Goal: Use online tool/utility: Utilize a website feature to perform a specific function

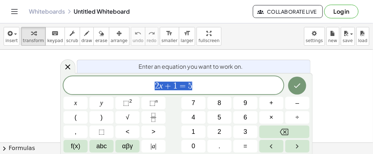
click at [222, 80] on div "****** 2 x + 1 = 5" at bounding box center [173, 85] width 220 height 18
click at [234, 87] on span "2 x + 1 = 5 ​" at bounding box center [173, 86] width 220 height 10
drag, startPoint x: 234, startPoint y: 87, endPoint x: 154, endPoint y: 87, distance: 80.4
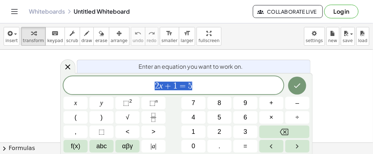
click at [154, 87] on span "2 x + 1 = 5" at bounding box center [173, 86] width 220 height 10
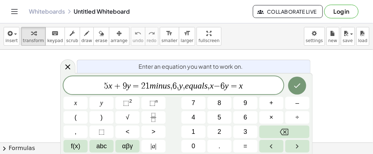
click at [165, 85] on var "u" at bounding box center [165, 85] width 4 height 9
drag, startPoint x: 171, startPoint y: 87, endPoint x: 151, endPoint y: 85, distance: 20.6
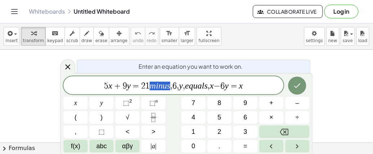
click at [151, 85] on span "5 x + 9 y = 2 1 m i n u s , 6 , y , e q u a l s , x − 6 y = x" at bounding box center [173, 86] width 220 height 10
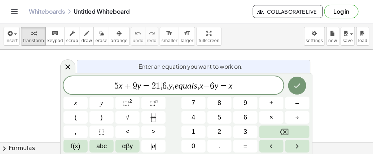
click at [163, 86] on span "6" at bounding box center [164, 86] width 4 height 9
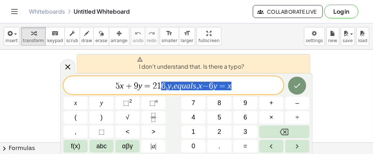
drag, startPoint x: 163, startPoint y: 87, endPoint x: 233, endPoint y: 88, distance: 70.7
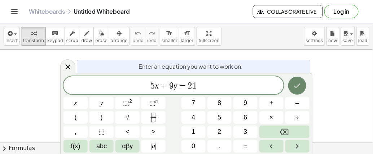
click at [297, 86] on icon "Done" at bounding box center [297, 86] width 6 height 5
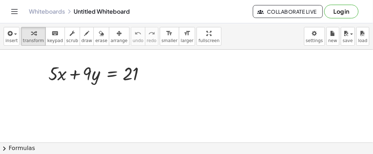
click at [69, 106] on div at bounding box center [186, 146] width 373 height 193
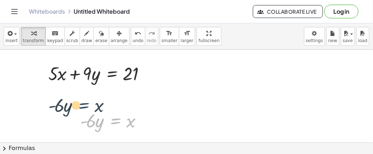
drag, startPoint x: 116, startPoint y: 121, endPoint x: 84, endPoint y: 106, distance: 35.6
click at [84, 106] on div "· - 6 · y = x · - 6 · y = x" at bounding box center [111, 120] width 84 height 28
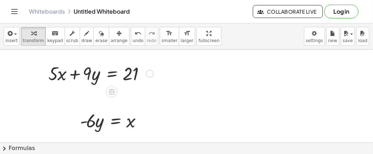
click at [116, 71] on div at bounding box center [101, 73] width 112 height 25
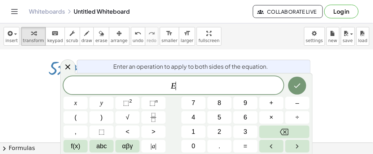
click at [18, 72] on div at bounding box center [186, 140] width 373 height 193
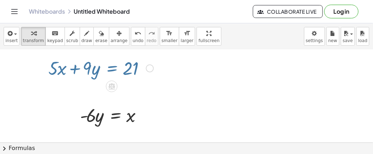
scroll to position [1, 0]
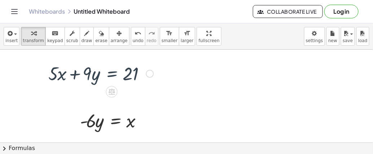
click at [71, 73] on div at bounding box center [101, 73] width 112 height 25
click at [124, 75] on div at bounding box center [101, 73] width 112 height 25
